Goal: Information Seeking & Learning: Learn about a topic

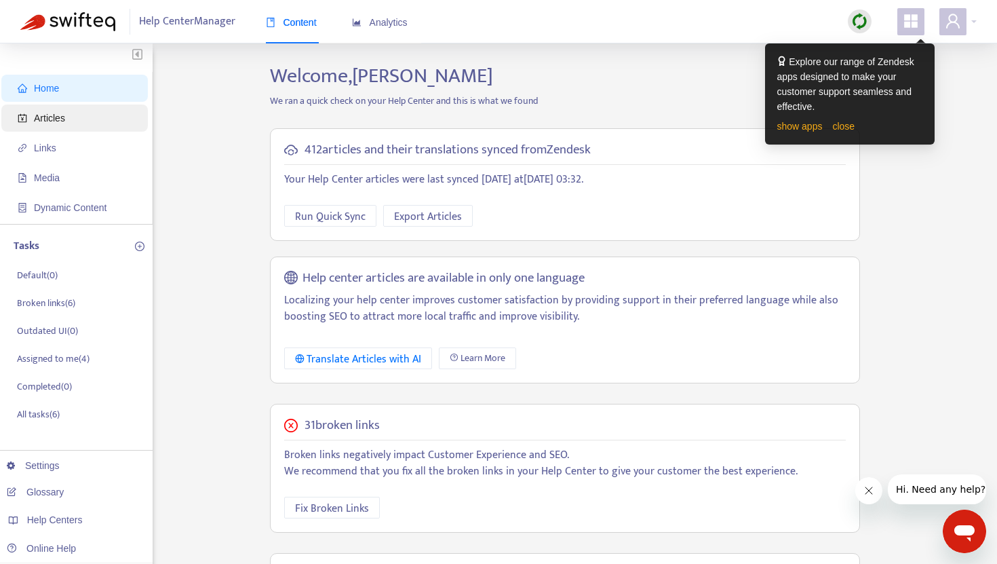
click at [65, 117] on span "Articles" at bounding box center [49, 118] width 31 height 11
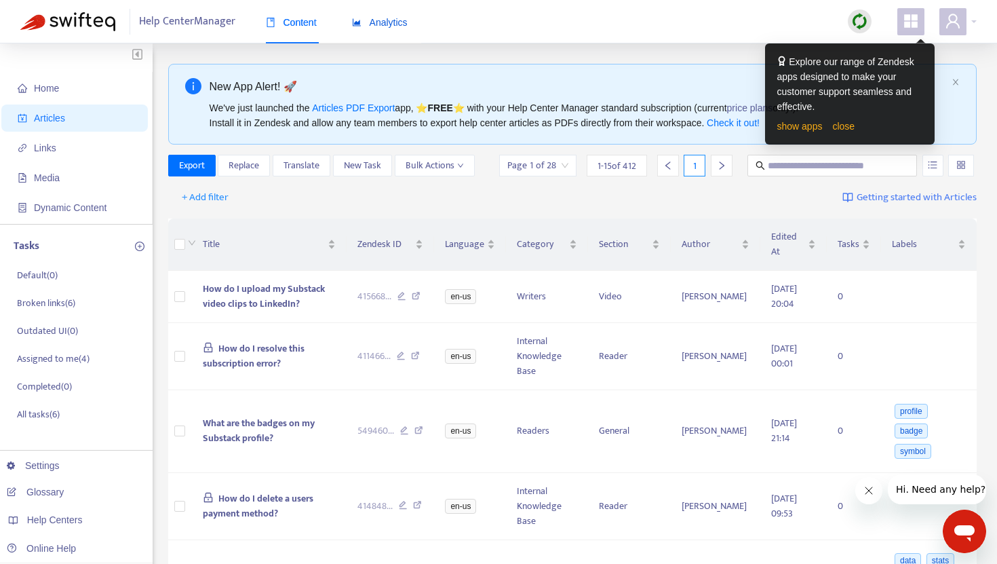
click at [387, 24] on span "Analytics" at bounding box center [380, 22] width 56 height 11
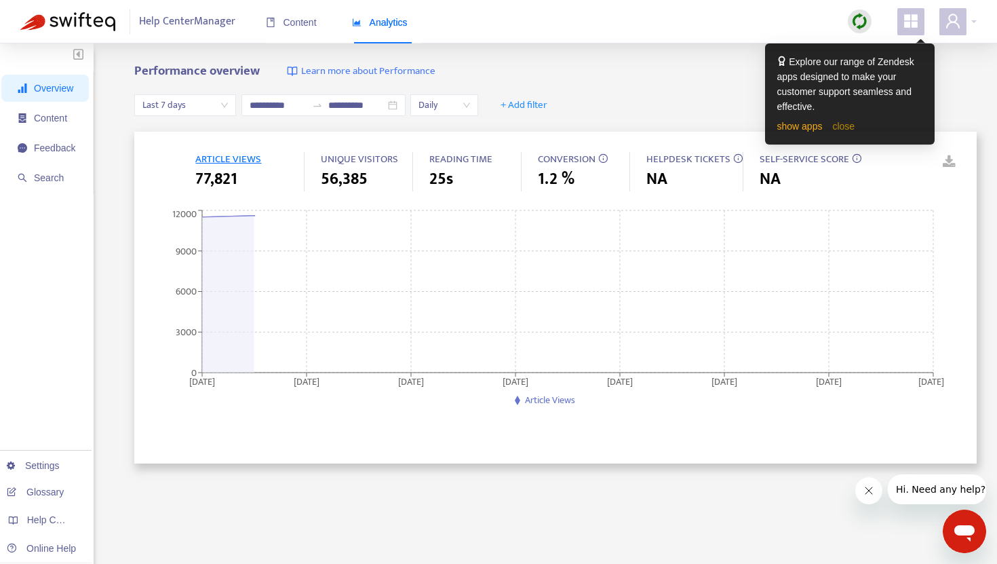
click at [851, 123] on link "close" at bounding box center [843, 126] width 22 height 11
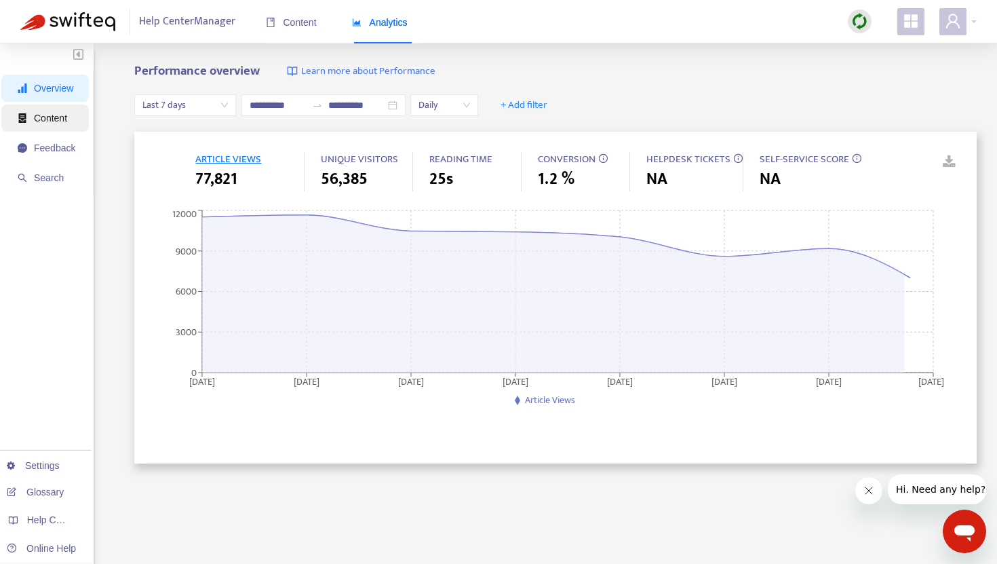
click at [36, 113] on span "Content" at bounding box center [50, 118] width 33 height 11
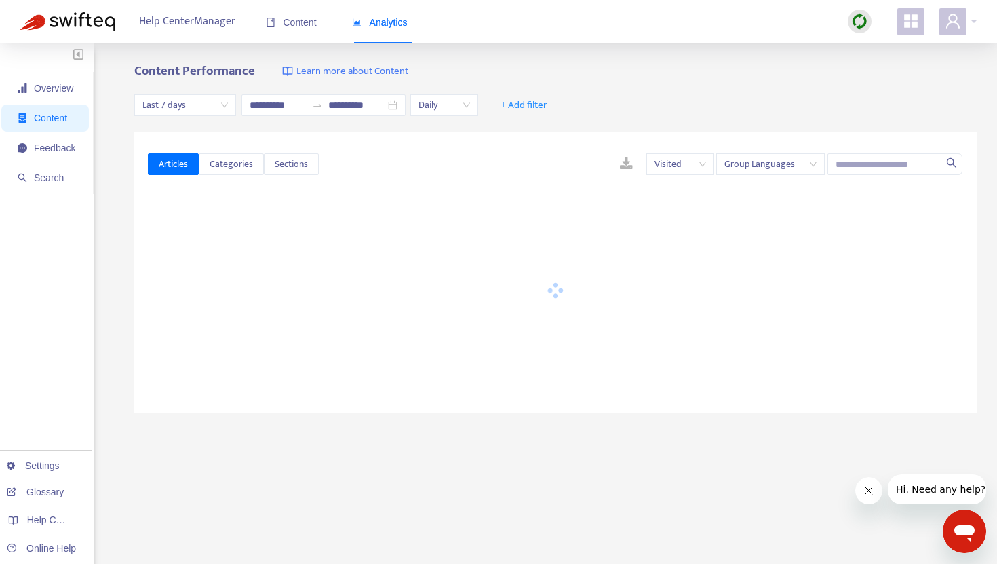
click at [194, 102] on span "Last 7 days" at bounding box center [184, 105] width 85 height 20
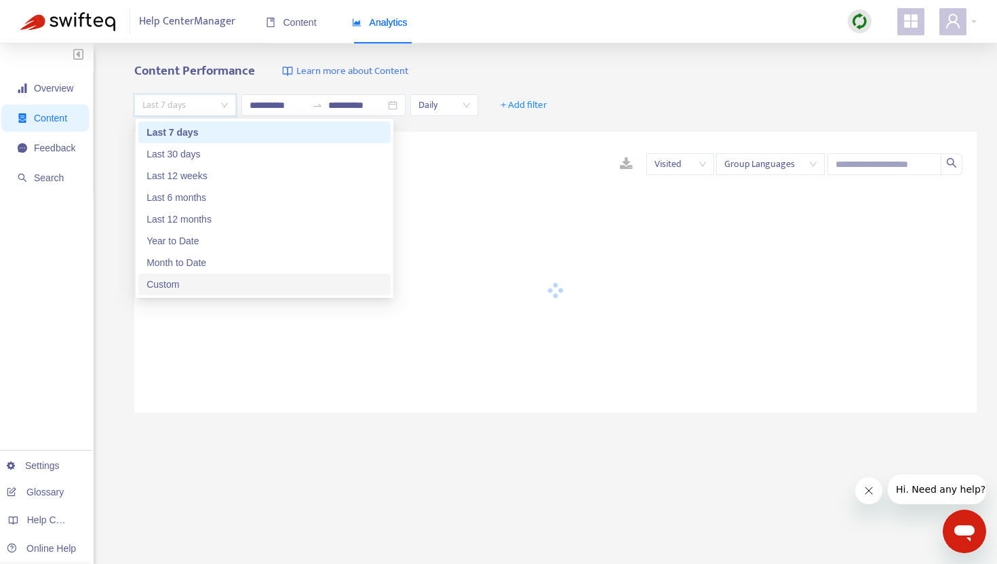
click at [170, 286] on div "Custom" at bounding box center [264, 284] width 236 height 15
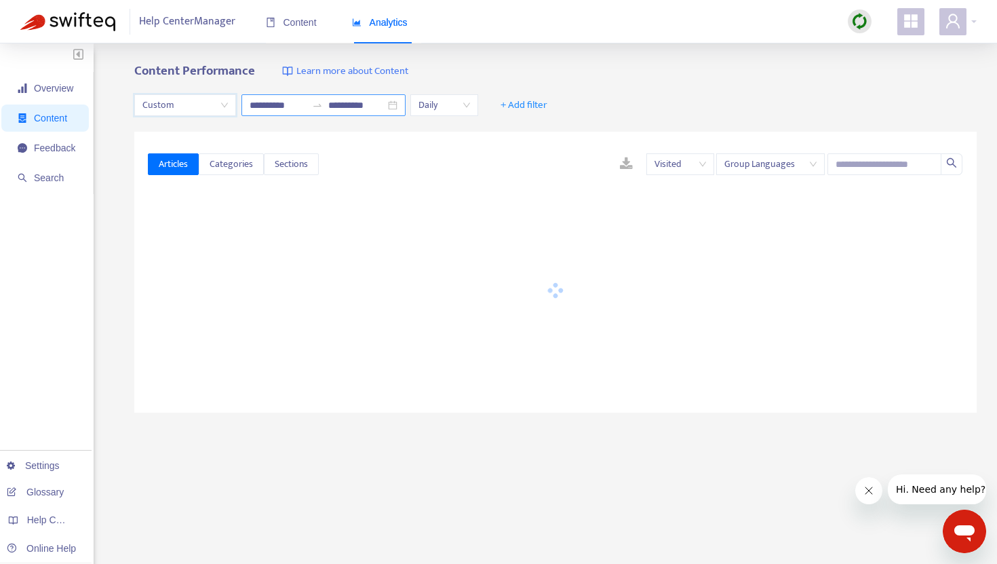
click at [273, 105] on input "**********" at bounding box center [278, 105] width 57 height 15
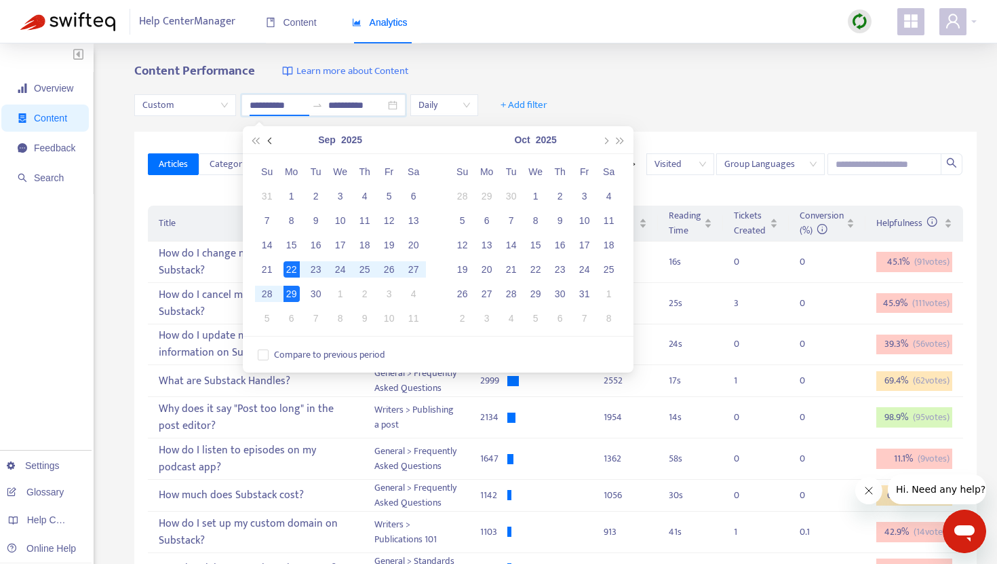
click at [267, 136] on button "button" at bounding box center [270, 139] width 15 height 27
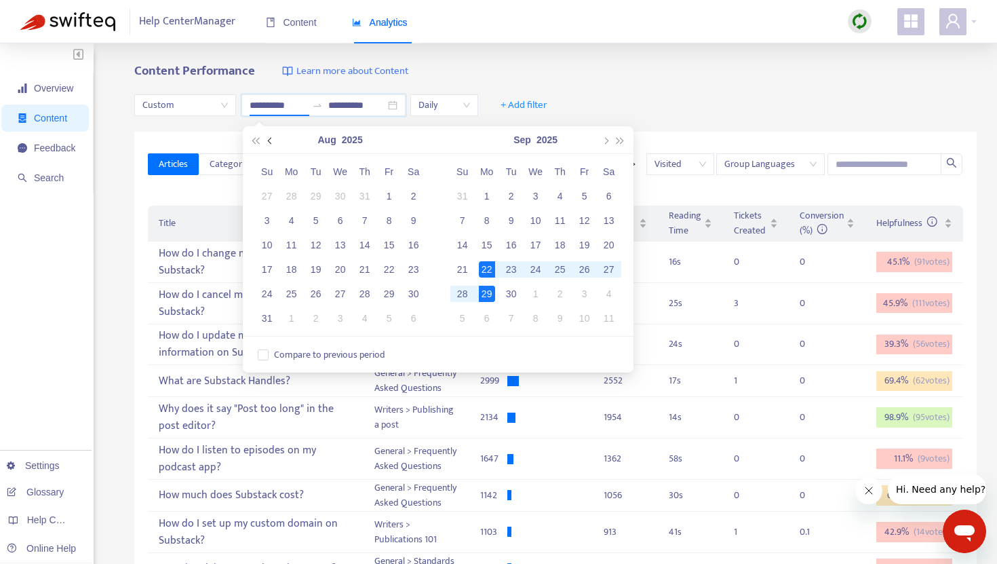
click at [267, 136] on button "button" at bounding box center [270, 139] width 15 height 27
click at [267, 137] on button "button" at bounding box center [270, 139] width 15 height 27
type input "**********"
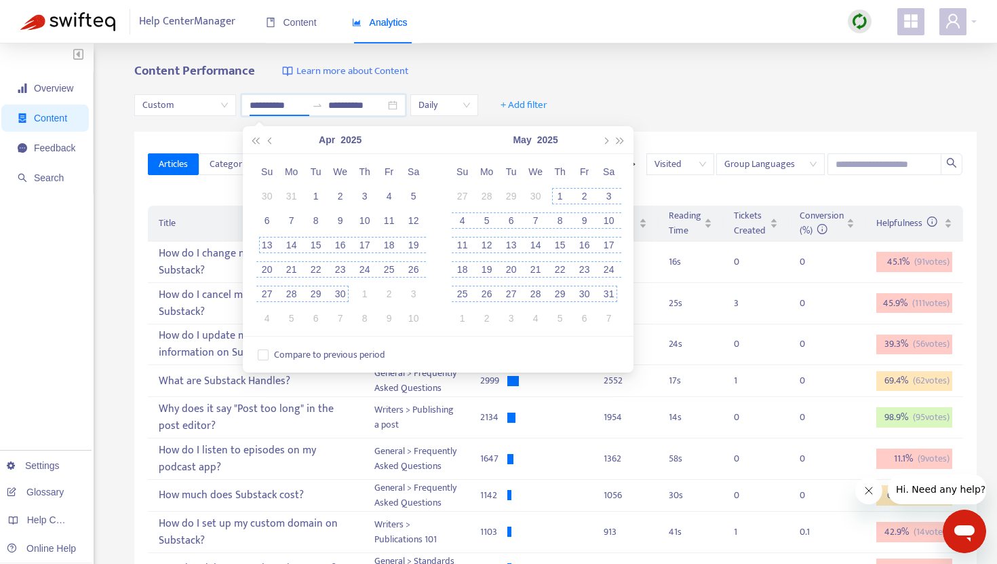
click at [266, 245] on div "13" at bounding box center [267, 245] width 16 height 16
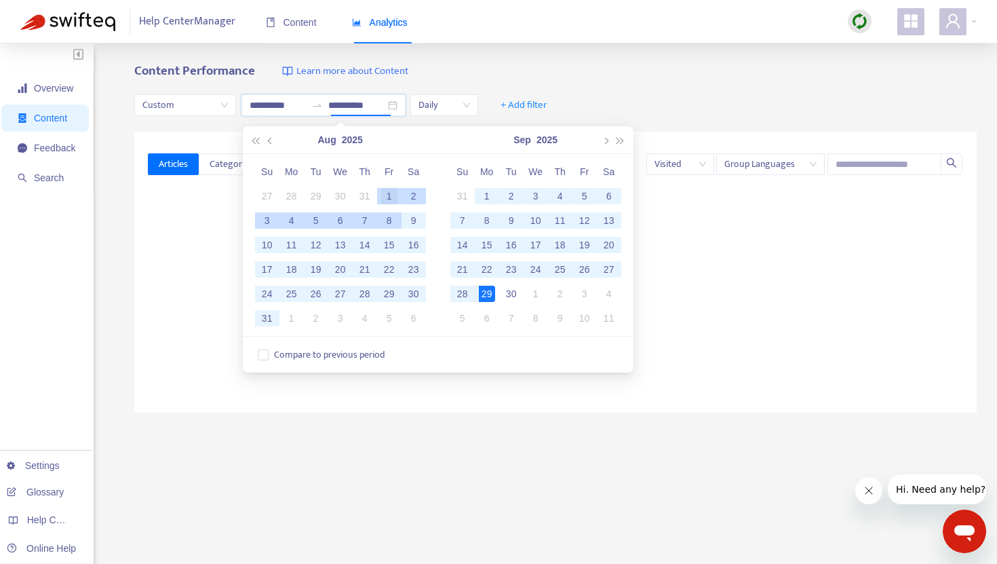
type input "**********"
click at [390, 199] on div "1" at bounding box center [389, 196] width 16 height 16
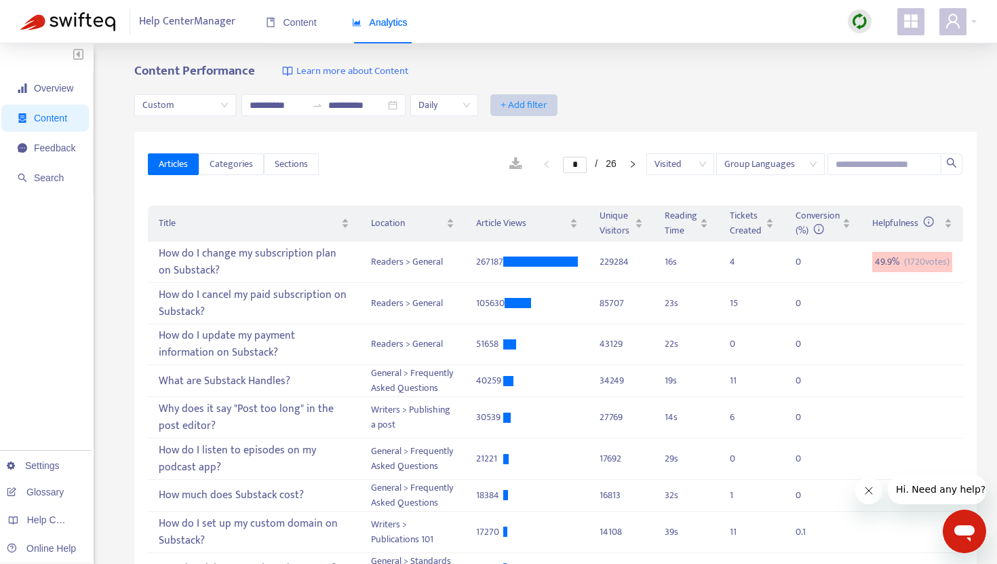
click at [519, 101] on span "+ Add filter" at bounding box center [524, 105] width 47 height 16
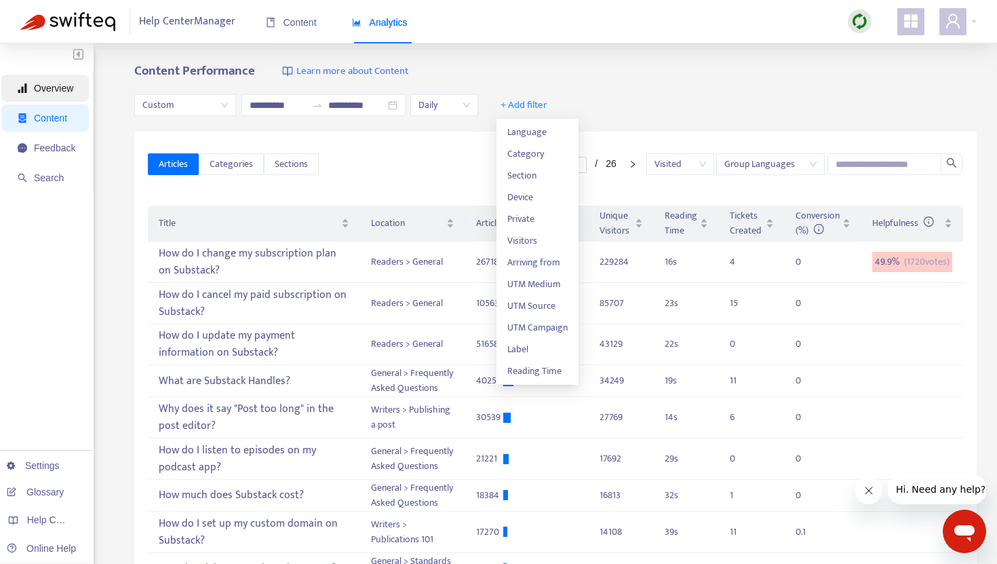
click at [71, 94] on span "Overview" at bounding box center [47, 88] width 58 height 27
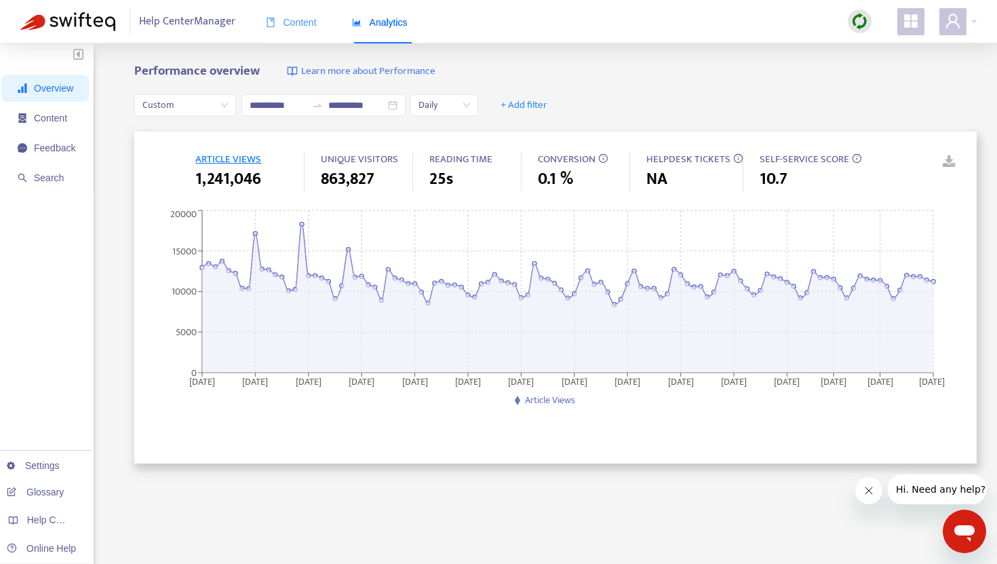
click at [286, 31] on div "Content" at bounding box center [291, 22] width 51 height 41
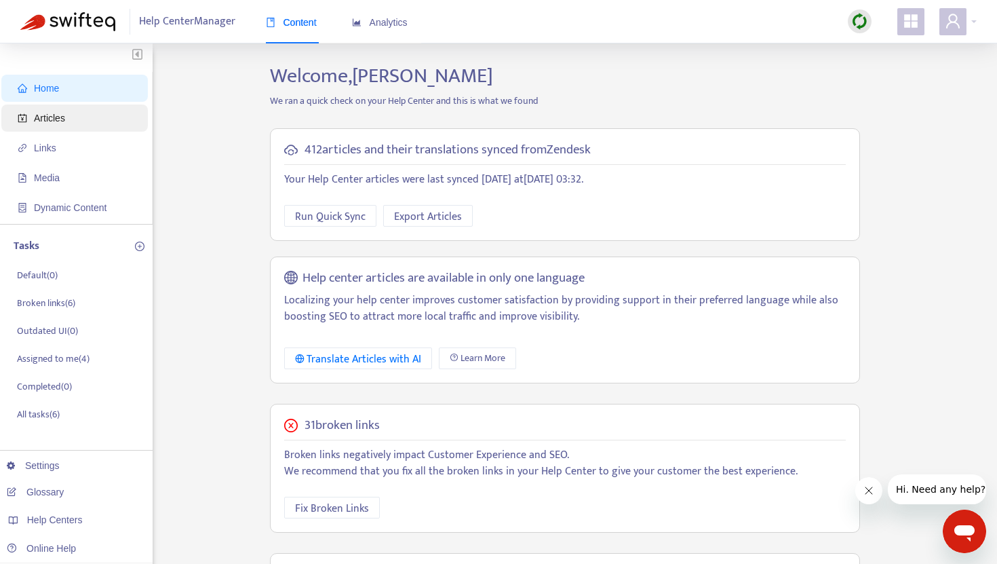
click at [65, 113] on span "Articles" at bounding box center [49, 118] width 31 height 11
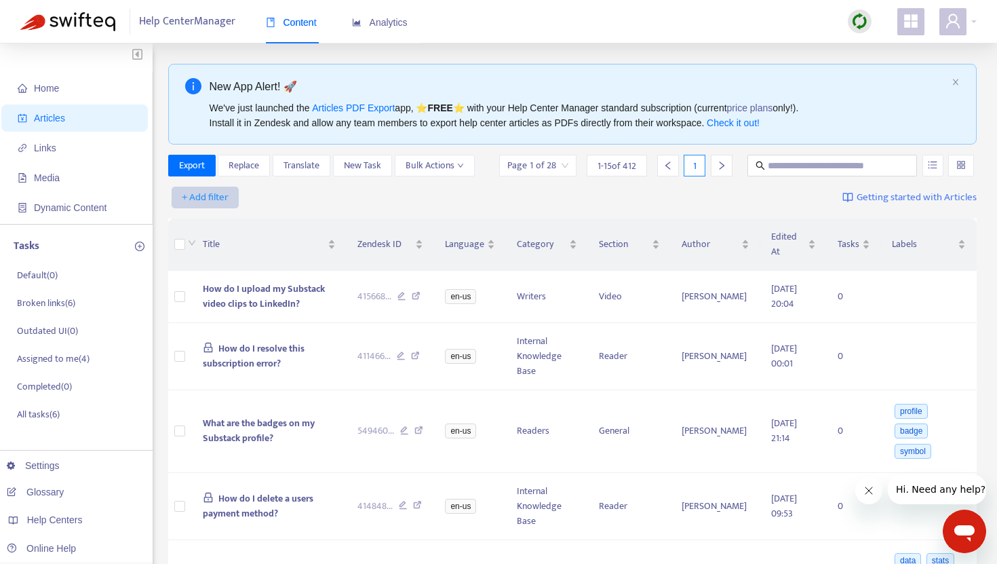
click at [229, 194] on button "+ Add filter" at bounding box center [205, 198] width 67 height 22
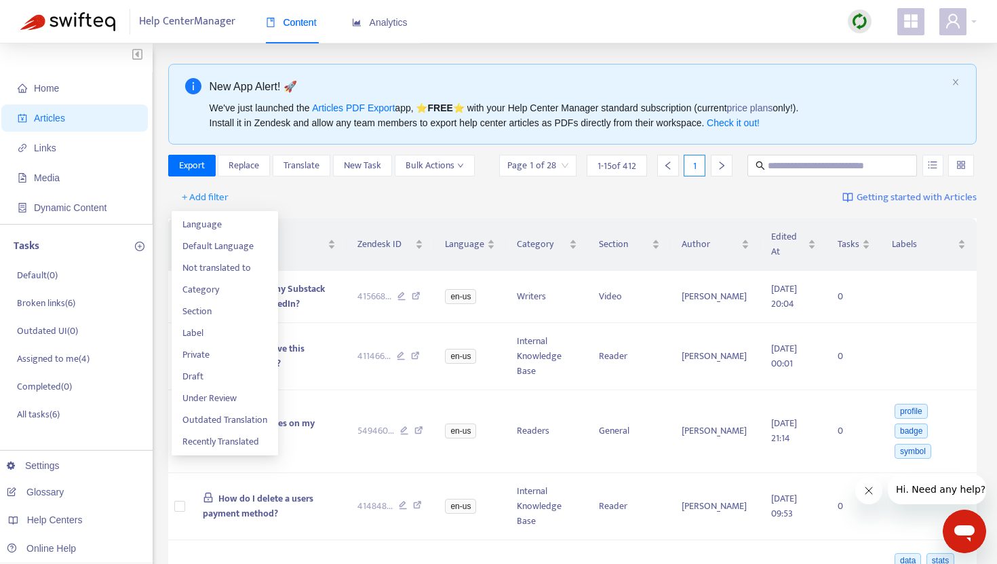
click at [251, 189] on div "+ Add filter Getting started with Articles" at bounding box center [572, 198] width 809 height 32
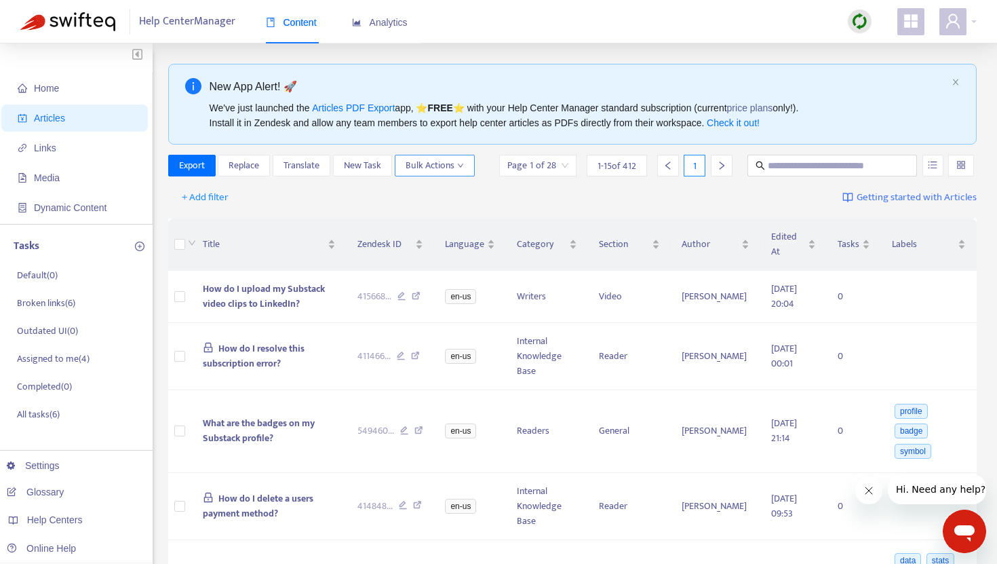
click at [432, 159] on span "Bulk Actions" at bounding box center [435, 165] width 58 height 15
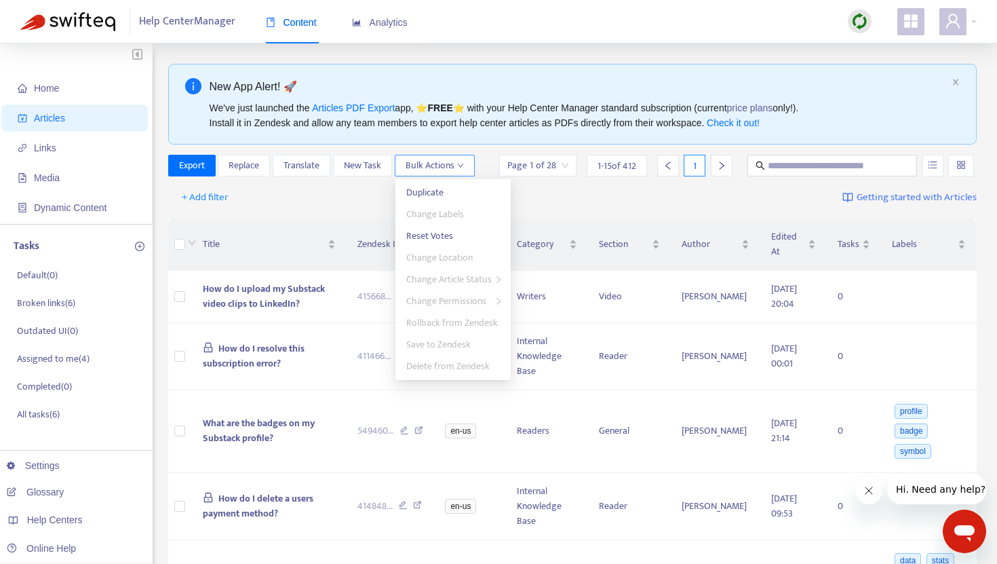
click at [432, 159] on span "Bulk Actions" at bounding box center [435, 165] width 58 height 15
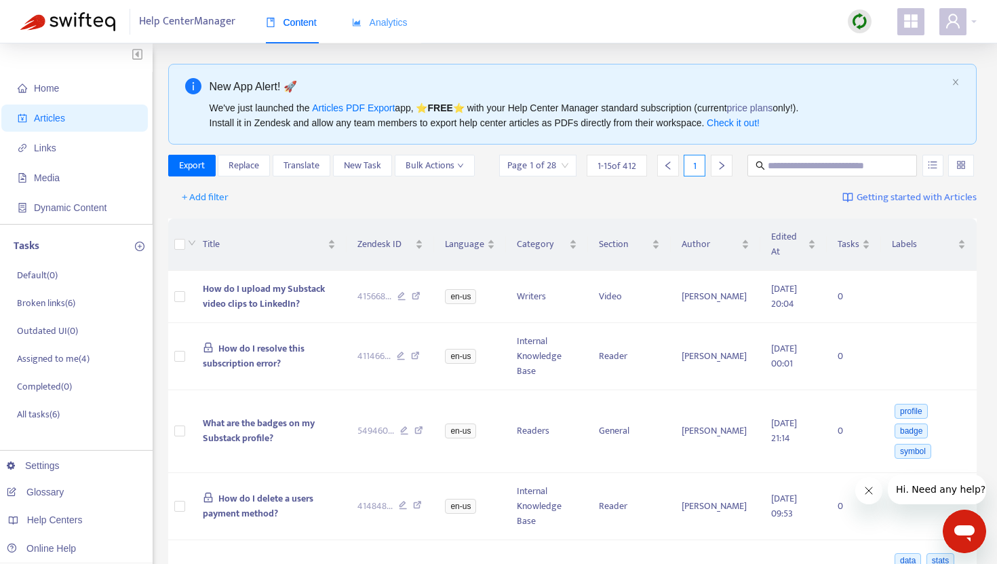
click at [401, 33] on div "Analytics" at bounding box center [380, 22] width 56 height 41
